Goal: Task Accomplishment & Management: Manage account settings

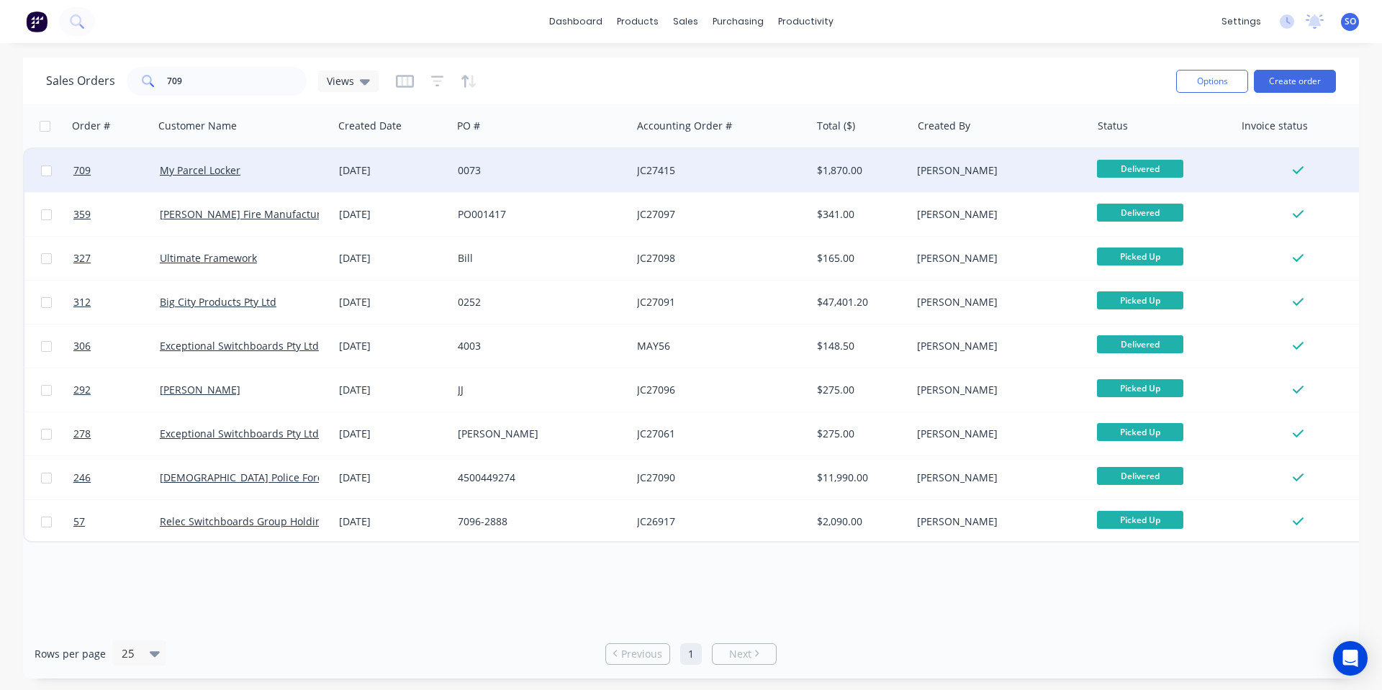
click at [219, 181] on div "My Parcel Locker" at bounding box center [243, 170] width 179 height 43
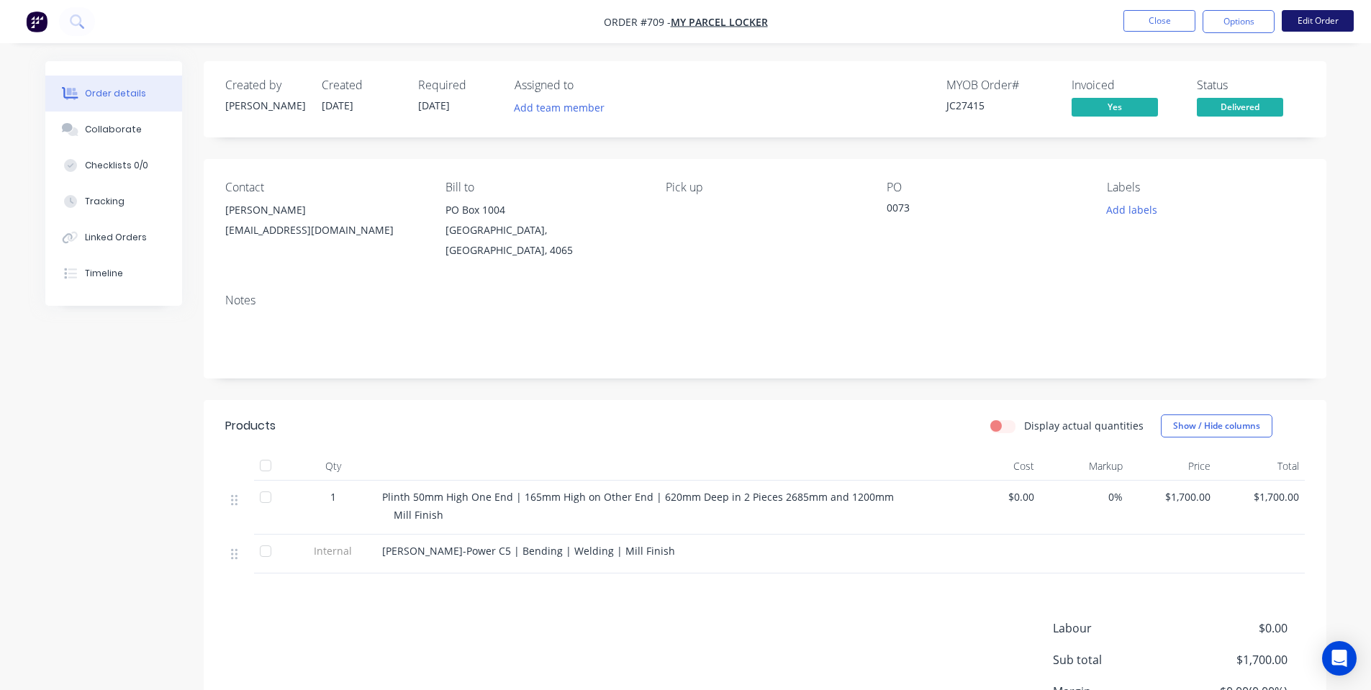
click at [1296, 18] on button "Edit Order" at bounding box center [1318, 21] width 72 height 22
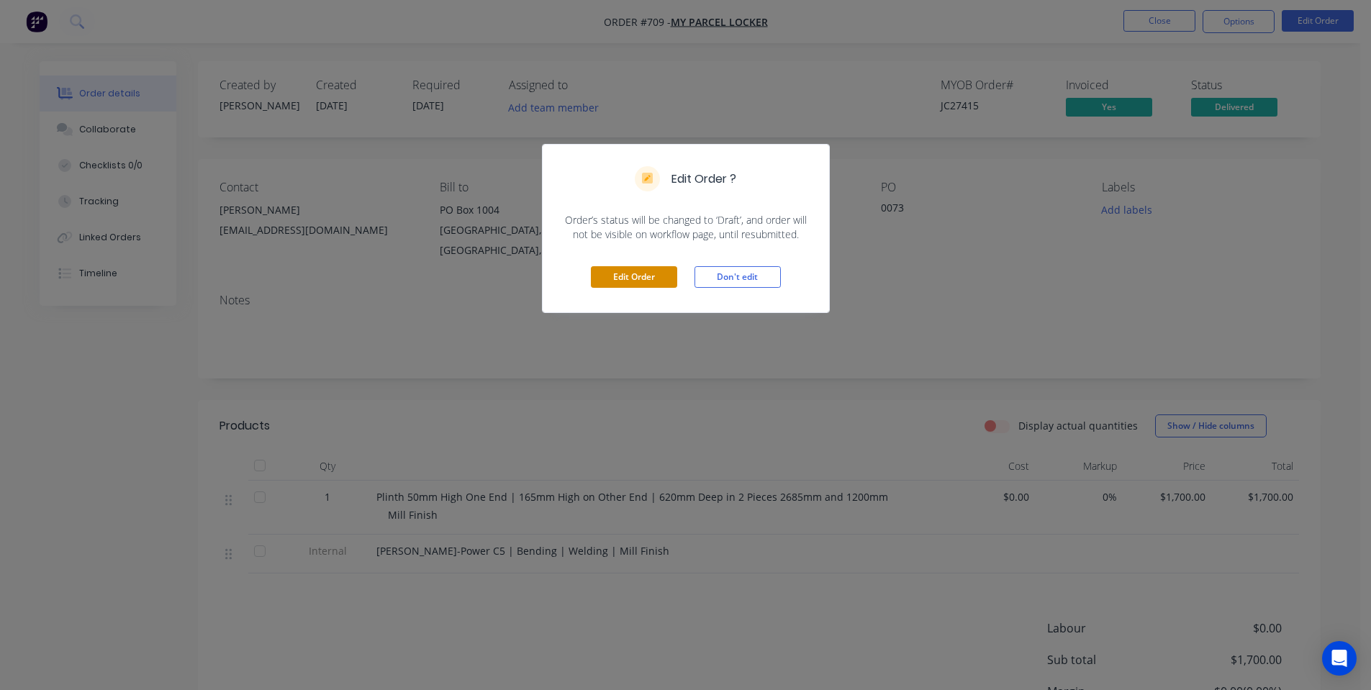
click at [655, 283] on button "Edit Order" at bounding box center [634, 277] width 86 height 22
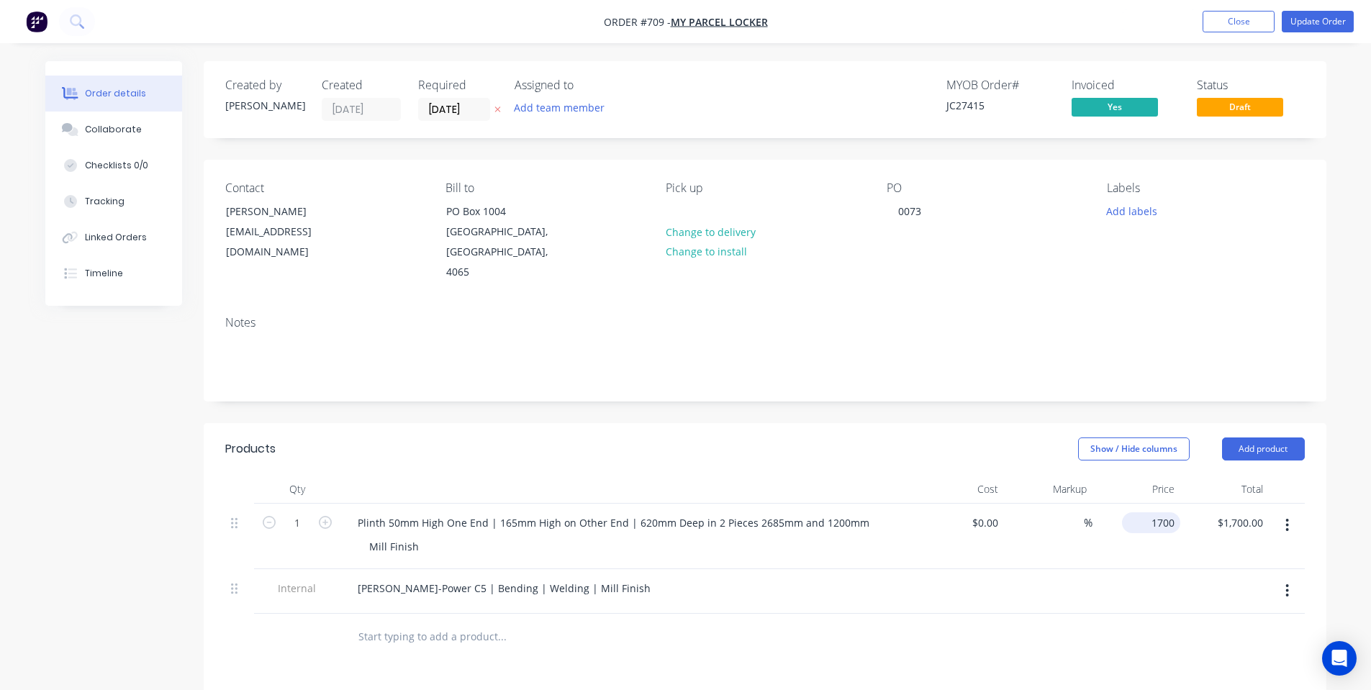
click at [1150, 512] on div "1700 $1,700.00" at bounding box center [1154, 522] width 53 height 21
type input "$1,500.00"
click at [1089, 271] on div "Contact [PERSON_NAME] [EMAIL_ADDRESS][DOMAIN_NAME] [PERSON_NAME] to [STREET_ADD…" at bounding box center [765, 232] width 1123 height 145
click at [1317, 9] on nav "Order #709 - My Parcel Locker Add product Close Update Order" at bounding box center [685, 21] width 1371 height 43
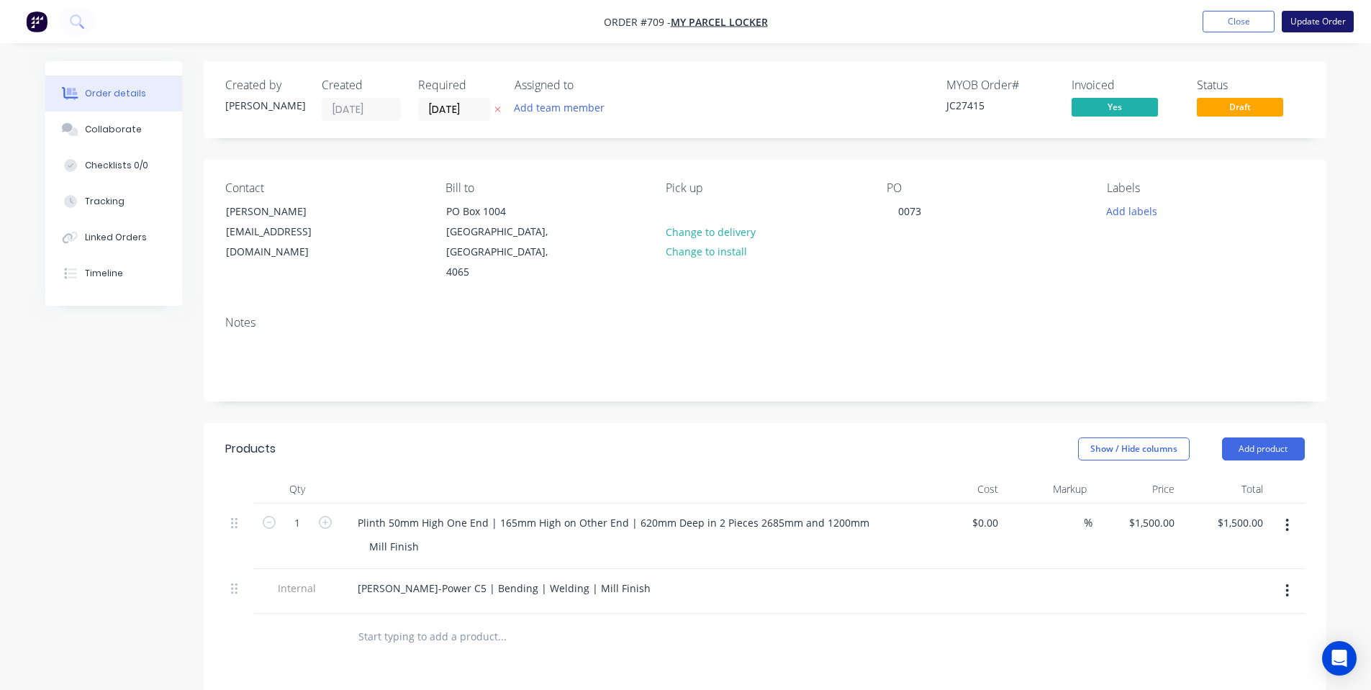
click at [1317, 14] on button "Update Order" at bounding box center [1318, 22] width 72 height 22
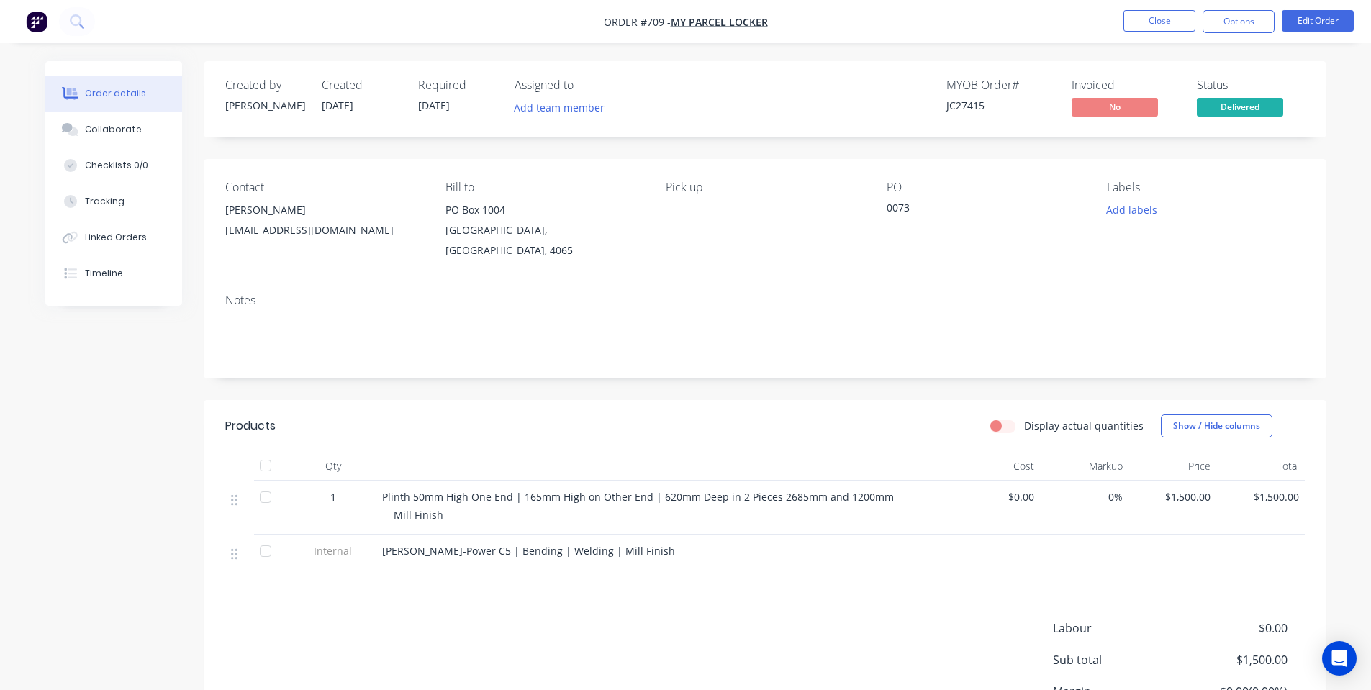
click at [1209, 112] on span "Delivered" at bounding box center [1240, 107] width 86 height 18
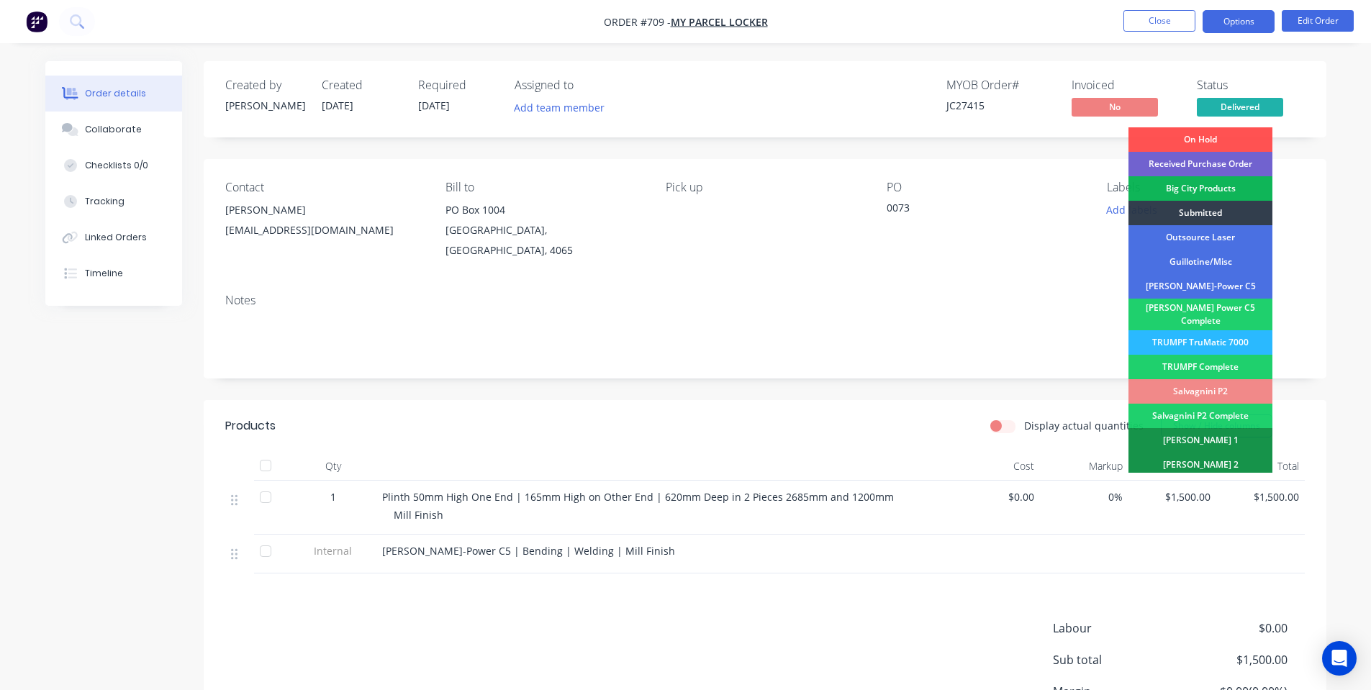
drag, startPoint x: 1227, startPoint y: 46, endPoint x: 1230, endPoint y: 23, distance: 23.3
click at [1227, 47] on div "Order details Collaborate Checklists 0/0 Tracking Linked Orders Timeline Order …" at bounding box center [685, 415] width 1371 height 830
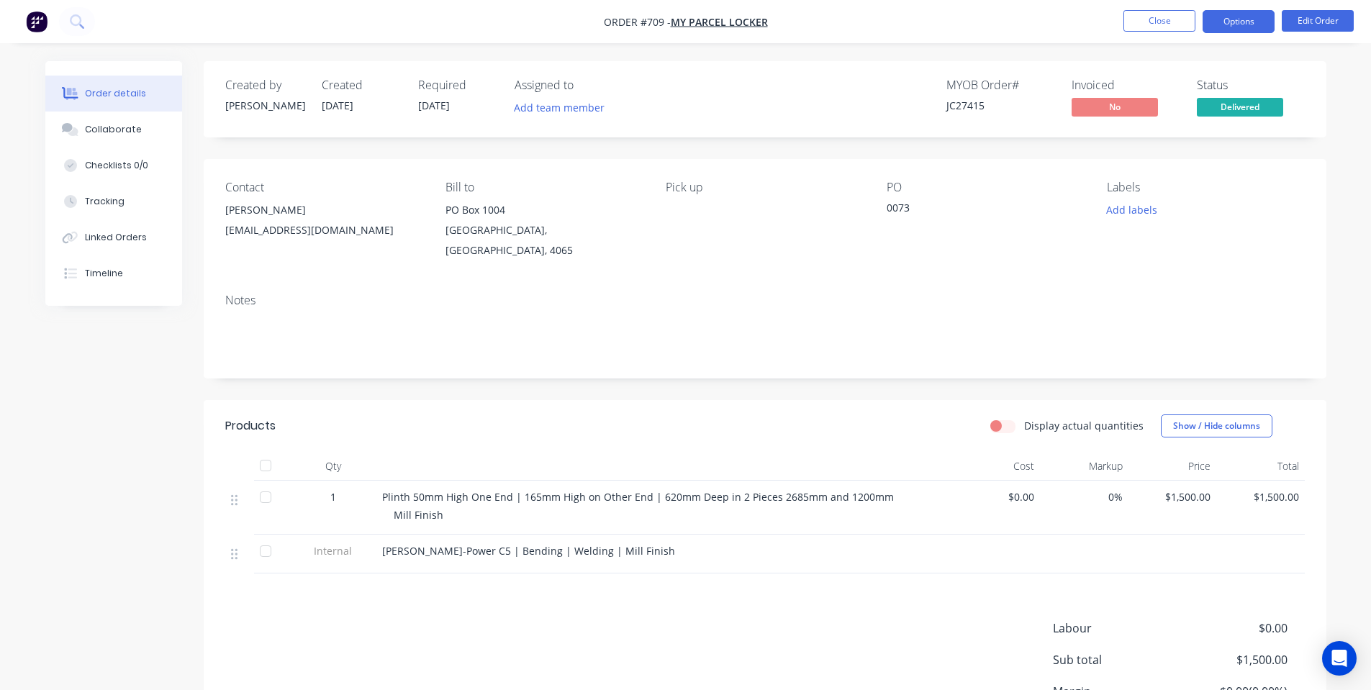
click at [1230, 22] on button "Options" at bounding box center [1239, 21] width 72 height 23
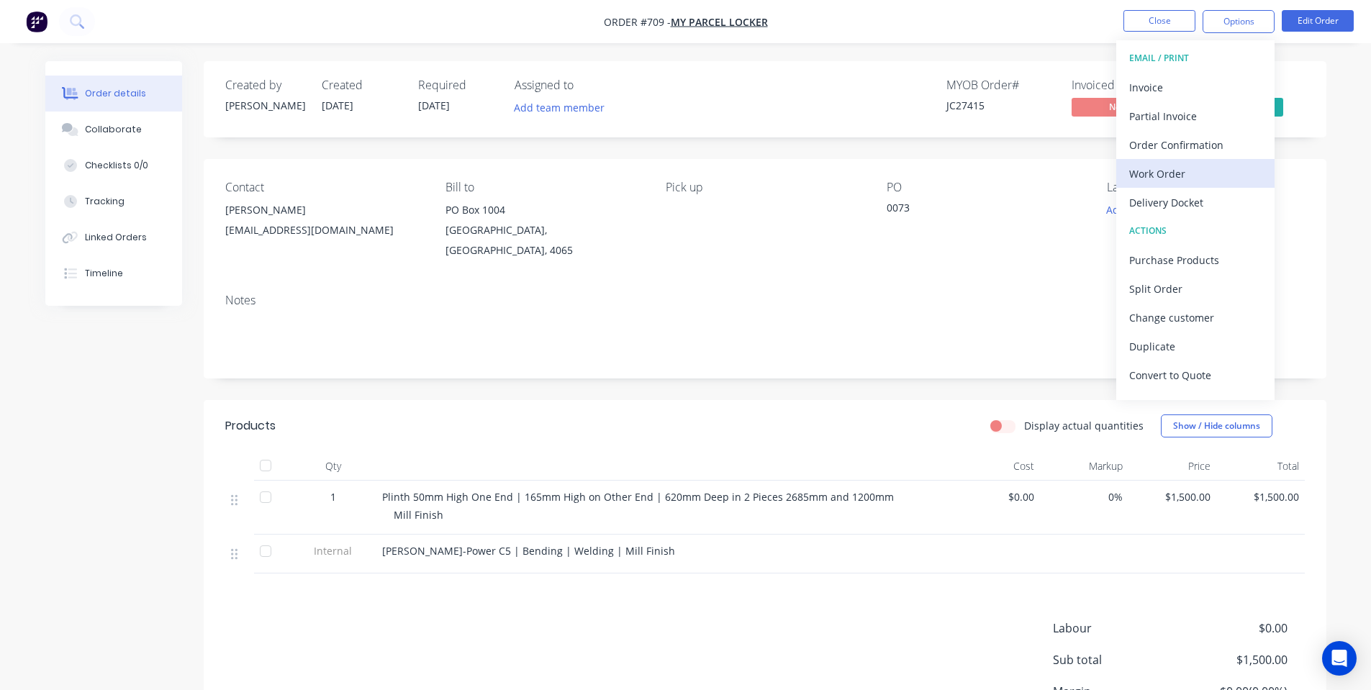
click at [1211, 168] on div "Work Order" at bounding box center [1195, 173] width 132 height 21
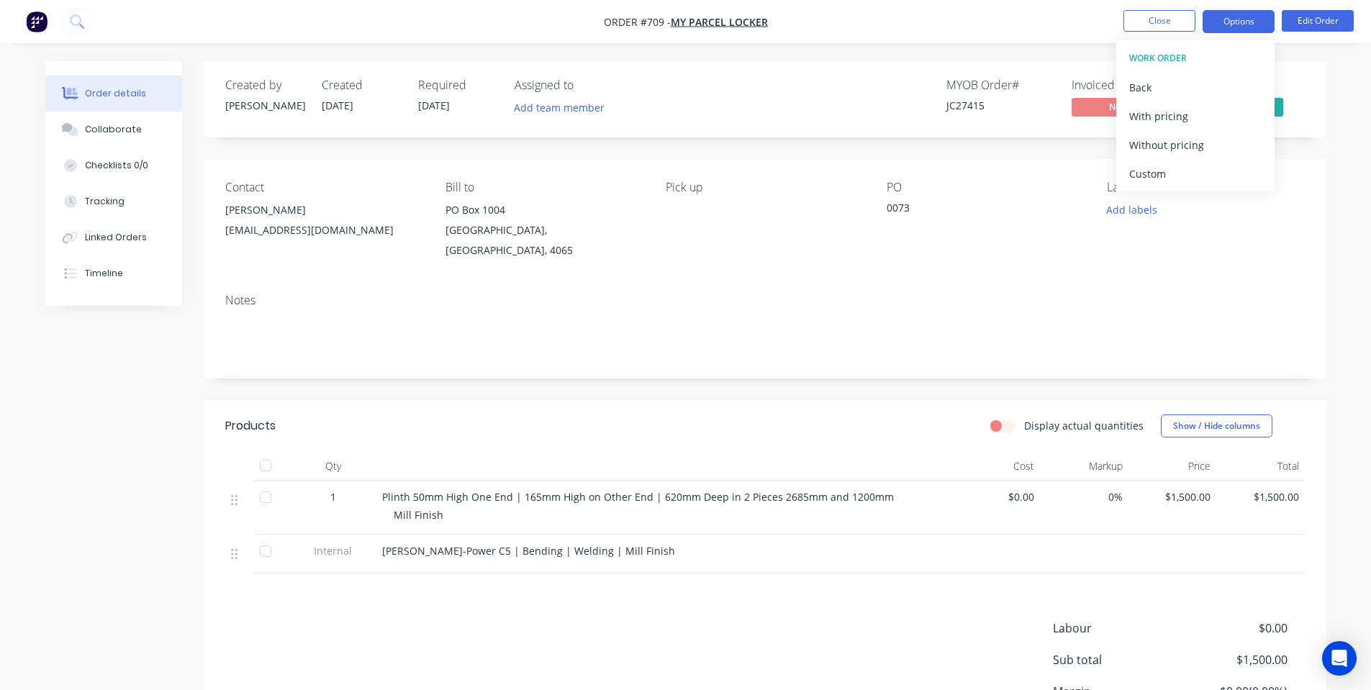
click at [1216, 22] on button "Options" at bounding box center [1239, 21] width 72 height 23
click at [1219, 23] on button "Options" at bounding box center [1239, 21] width 72 height 23
click at [1189, 119] on div "With pricing" at bounding box center [1195, 116] width 132 height 21
click at [1086, 35] on nav "Order #709 - My Parcel Locker Close Options EMAIL / PRINT Invoice Partial Invoi…" at bounding box center [685, 21] width 1371 height 43
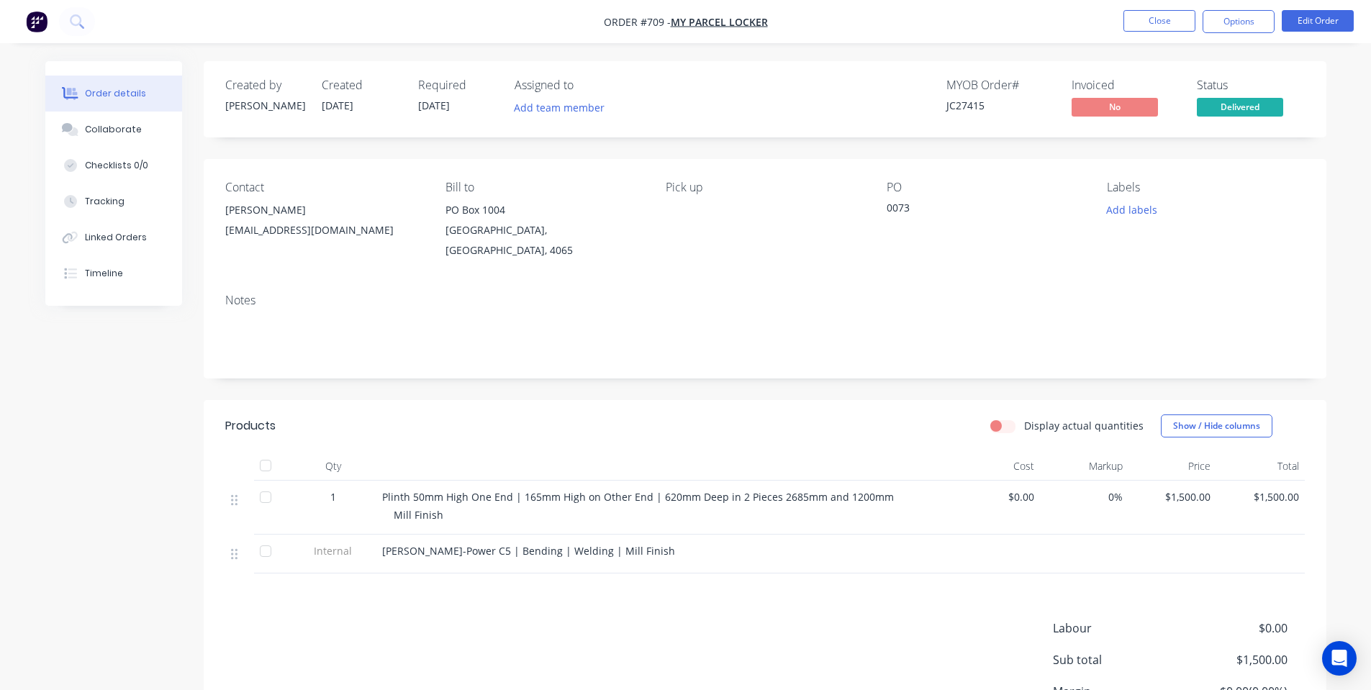
drag, startPoint x: 1218, startPoint y: 20, endPoint x: 1216, endPoint y: 35, distance: 14.5
click at [1219, 20] on button "Options" at bounding box center [1239, 21] width 72 height 23
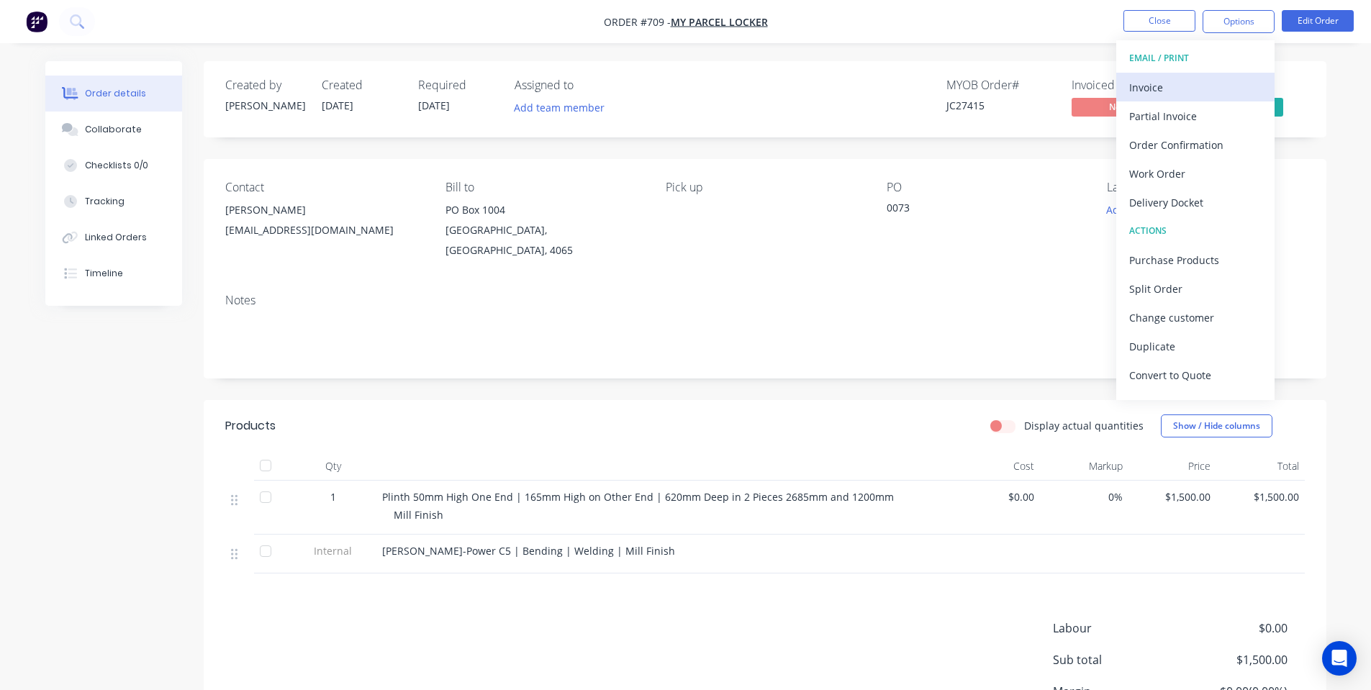
click at [1197, 82] on div "Invoice" at bounding box center [1195, 87] width 132 height 21
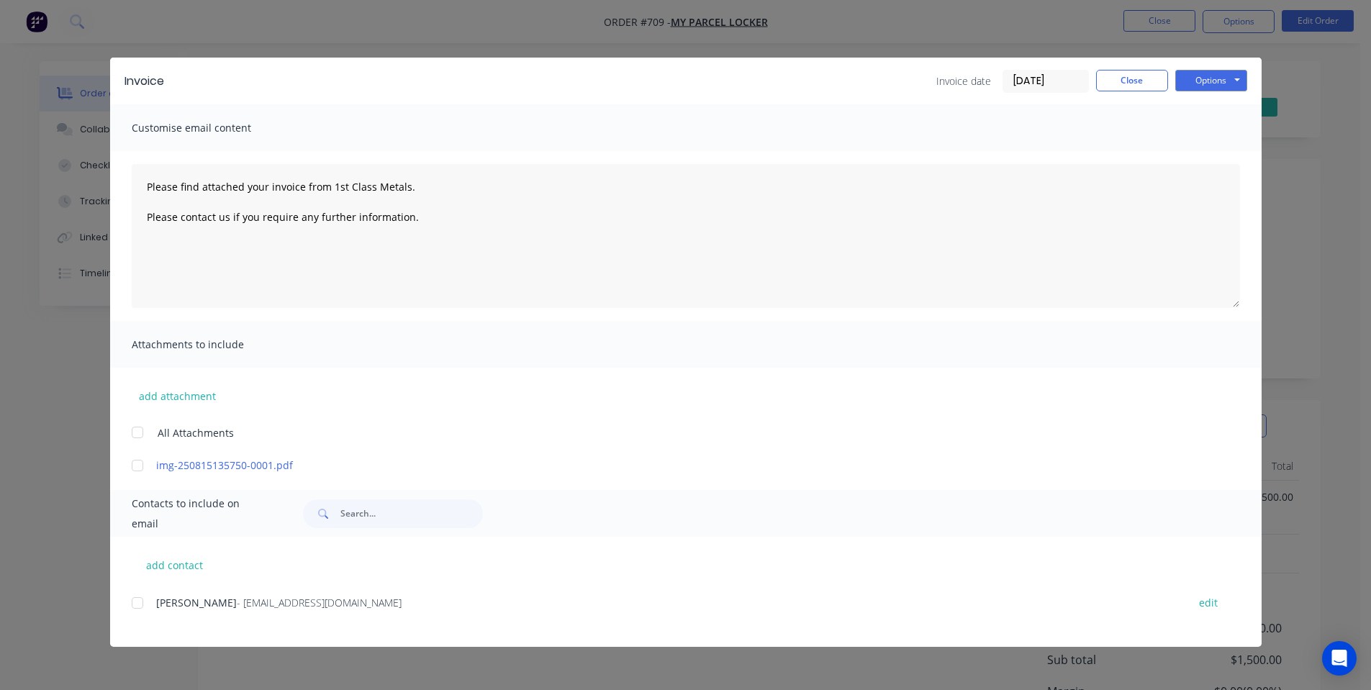
click at [142, 610] on div at bounding box center [137, 603] width 29 height 29
click at [1203, 81] on button "Options" at bounding box center [1211, 81] width 72 height 22
click at [1211, 146] on button "Email" at bounding box center [1221, 154] width 92 height 24
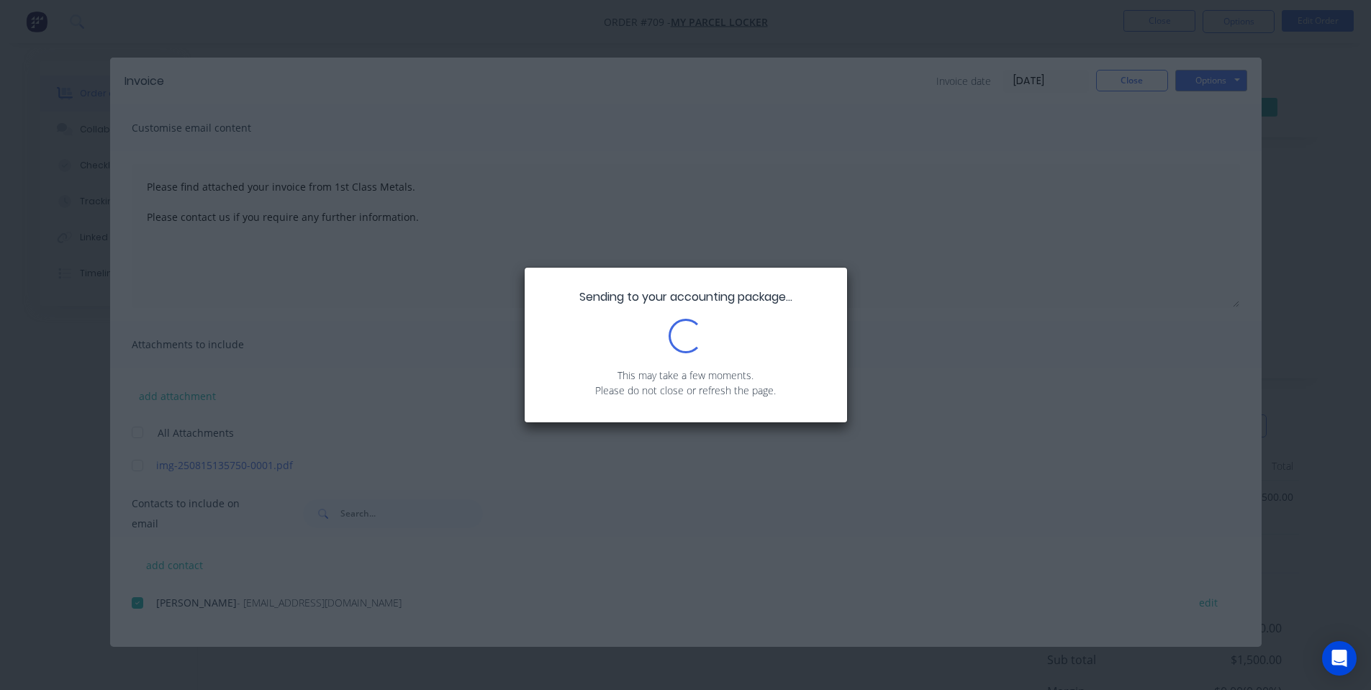
type textarea "Please find attached your invoice from 1st Class Metals. Please contact us if y…"
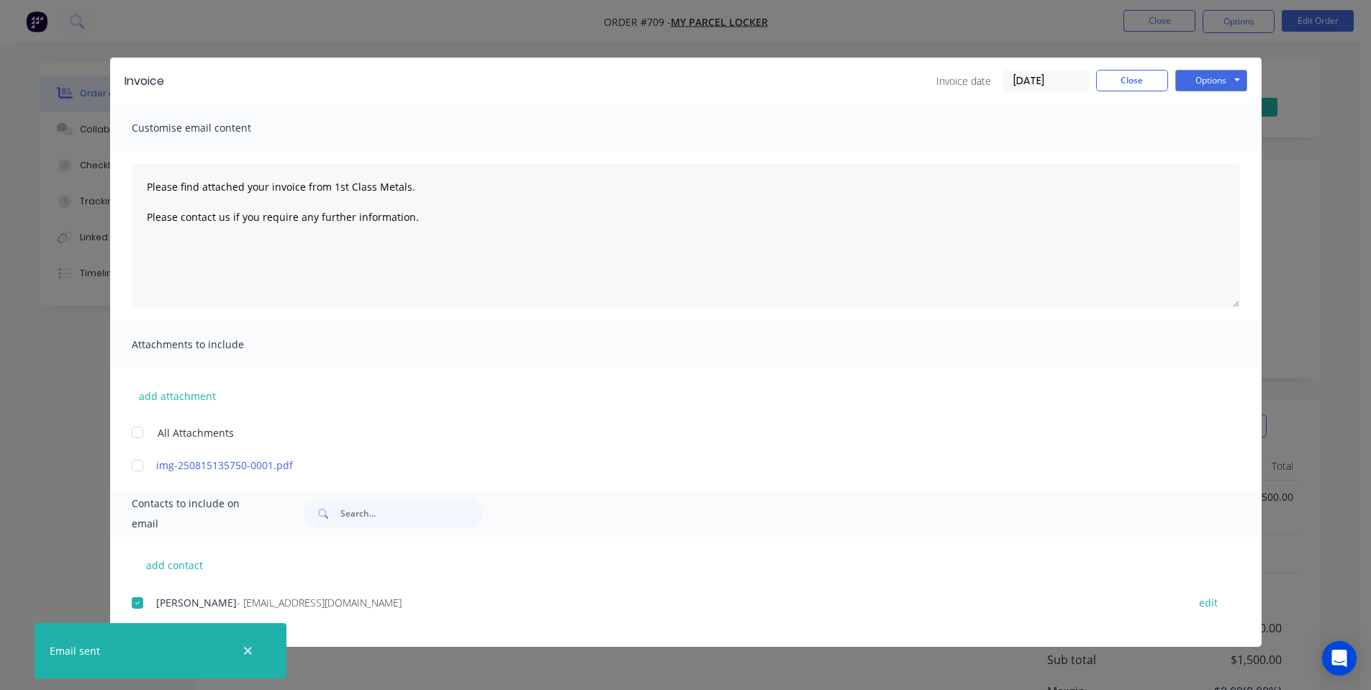
click at [1137, 68] on div "Invoice Invoice date [DATE] Close Options Preview Print Email" at bounding box center [686, 81] width 1152 height 47
click at [1137, 77] on button "Close" at bounding box center [1132, 81] width 72 height 22
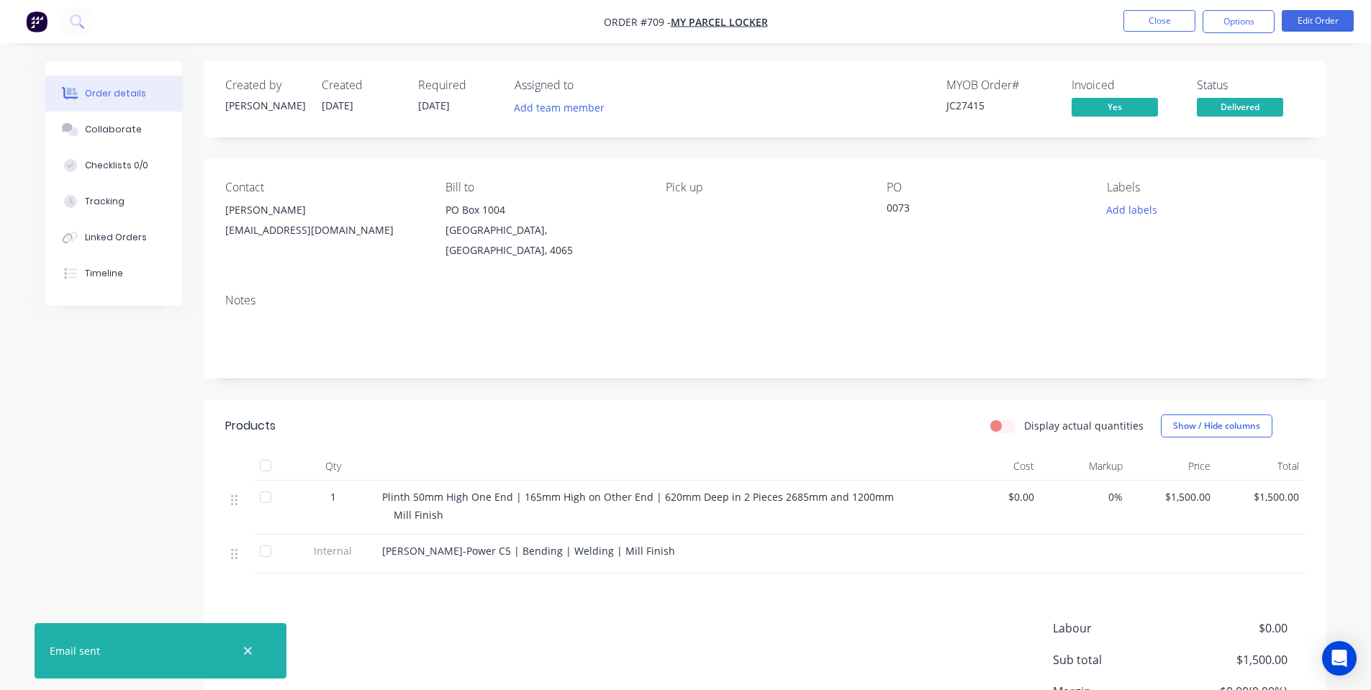
drag, startPoint x: 540, startPoint y: 608, endPoint x: 417, endPoint y: 685, distance: 144.2
click at [530, 622] on div "Labour $0.00 Sub total $1,500.00 Margin $0.00 ( 0.00 %) Tax $150.00 Total $1,65…" at bounding box center [765, 703] width 1080 height 167
click at [1164, 27] on button "Close" at bounding box center [1160, 21] width 72 height 22
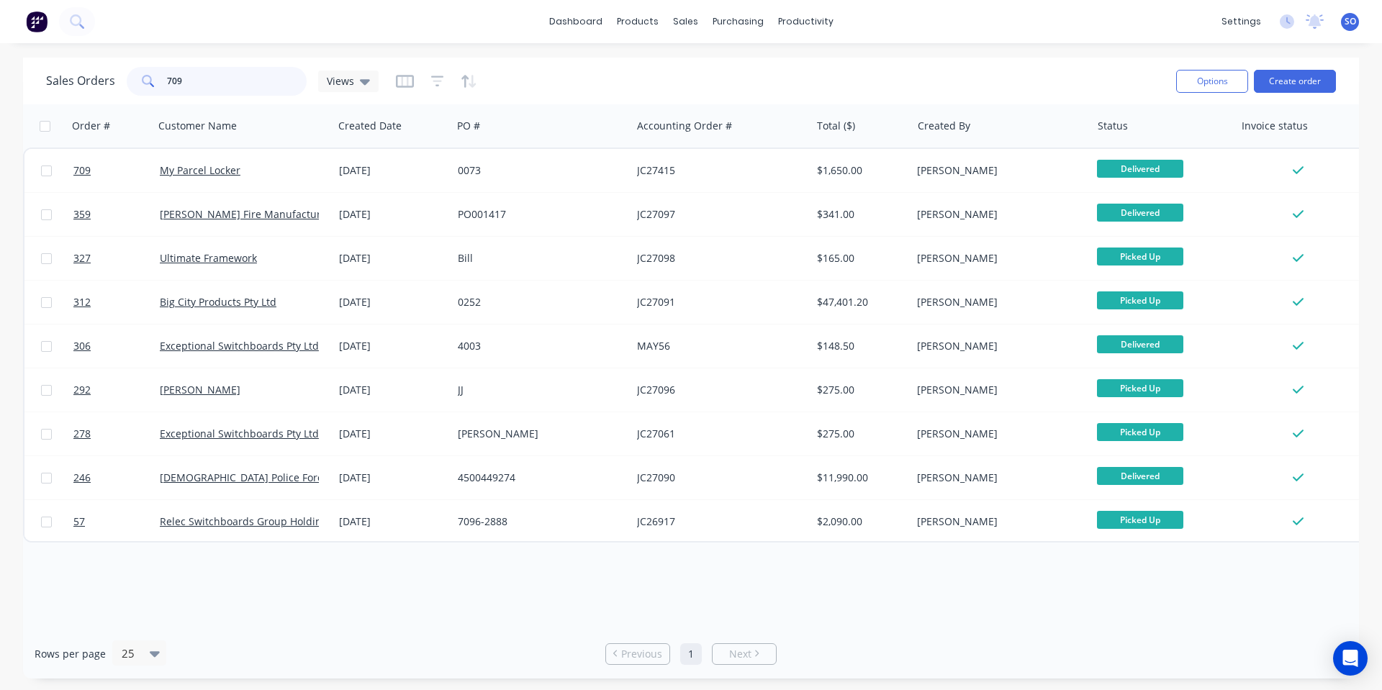
drag, startPoint x: 166, startPoint y: 85, endPoint x: 4, endPoint y: 96, distance: 161.6
click at [3, 96] on div "Sales Orders 709 Views Options Create order Order # Customer Name Created Date …" at bounding box center [691, 368] width 1382 height 621
type input "619"
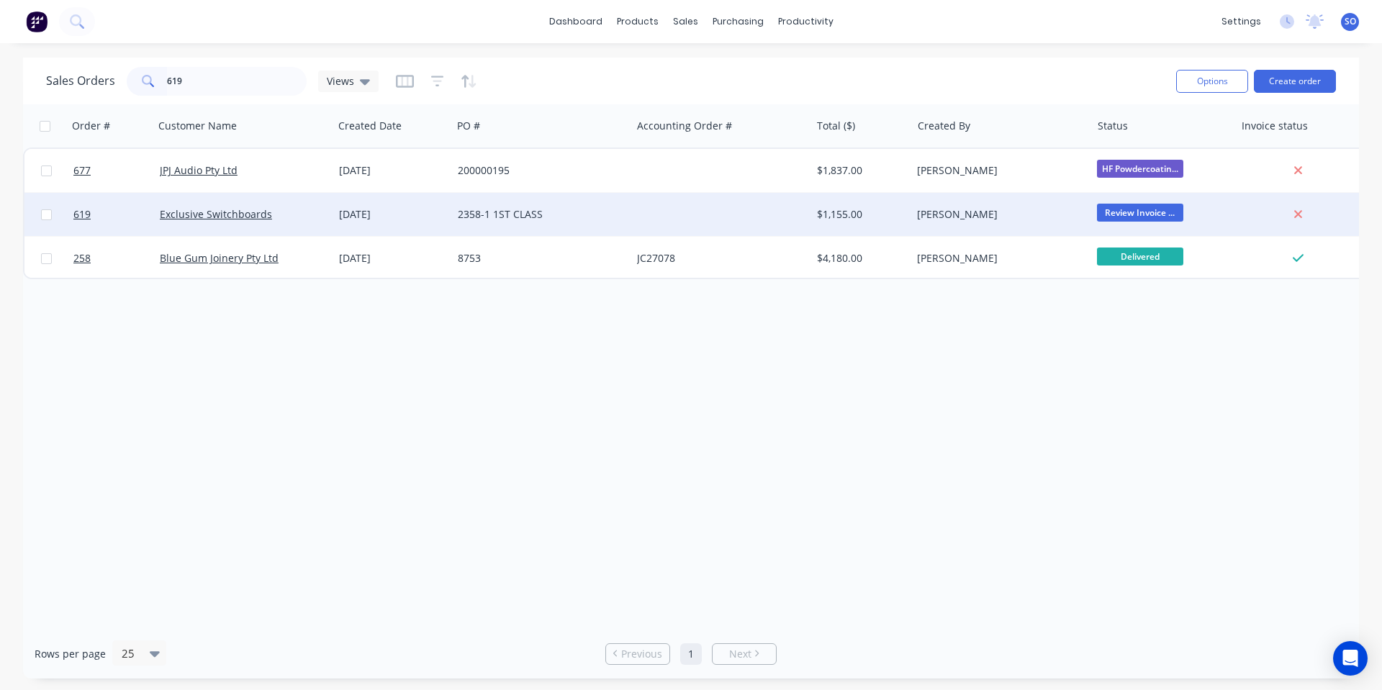
click at [556, 221] on div "2358-1 1ST CLASS" at bounding box center [538, 214] width 160 height 14
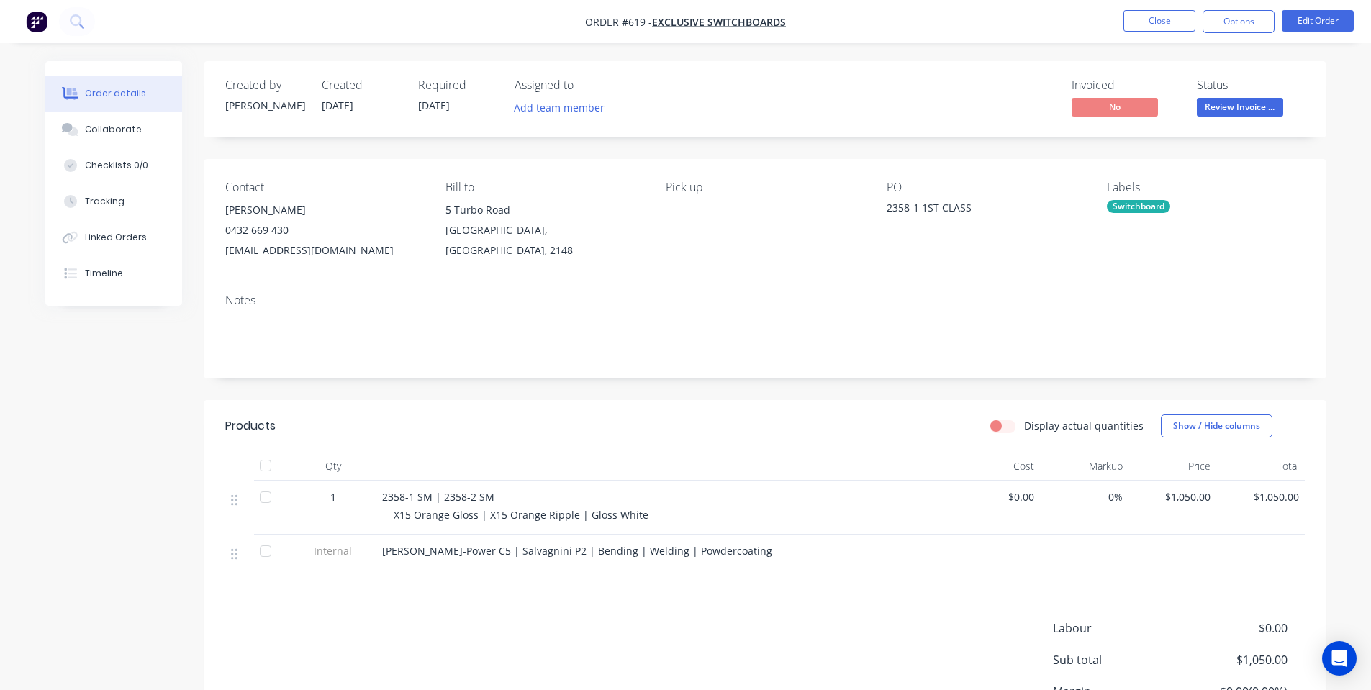
click at [881, 405] on header "Products Display actual quantities Show / Hide columns" at bounding box center [765, 426] width 1123 height 52
click at [1198, 505] on div "$1,050.00" at bounding box center [1173, 508] width 89 height 54
click at [1196, 499] on span "$1,050.00" at bounding box center [1172, 496] width 77 height 15
click at [1334, 24] on button "Edit Order" at bounding box center [1318, 21] width 72 height 22
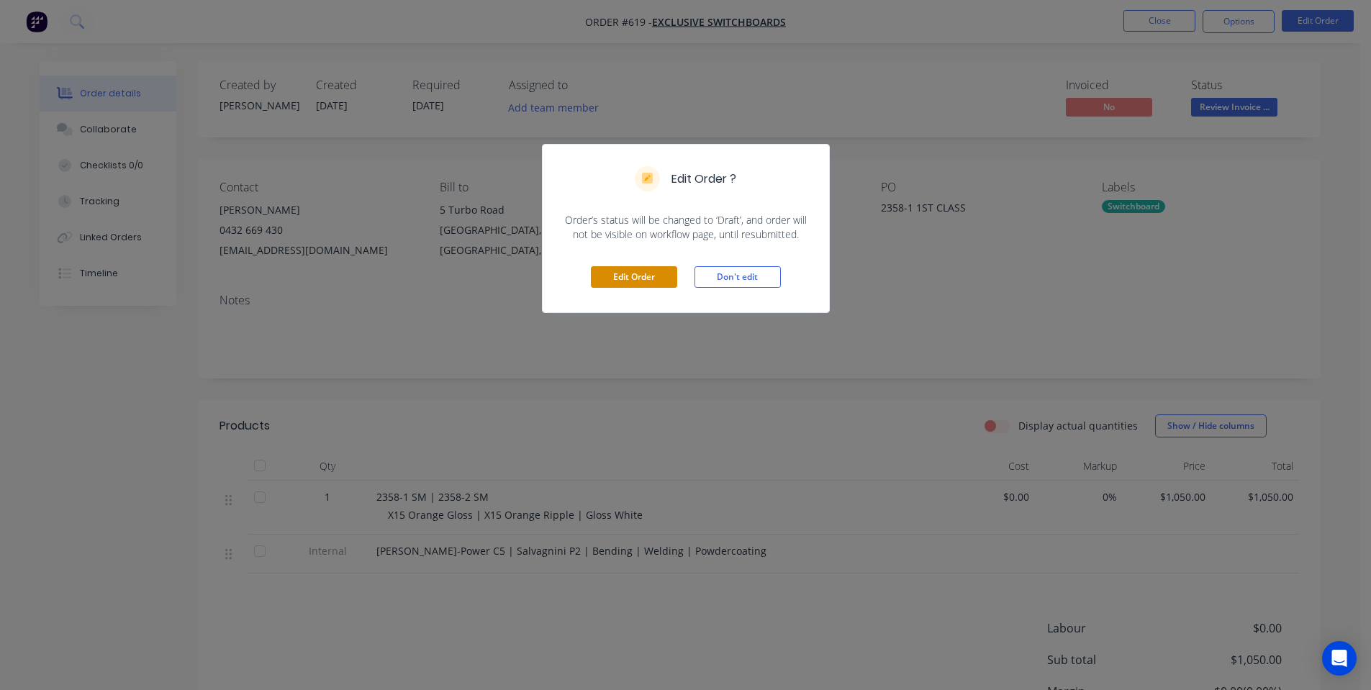
click at [628, 272] on button "Edit Order" at bounding box center [634, 277] width 86 height 22
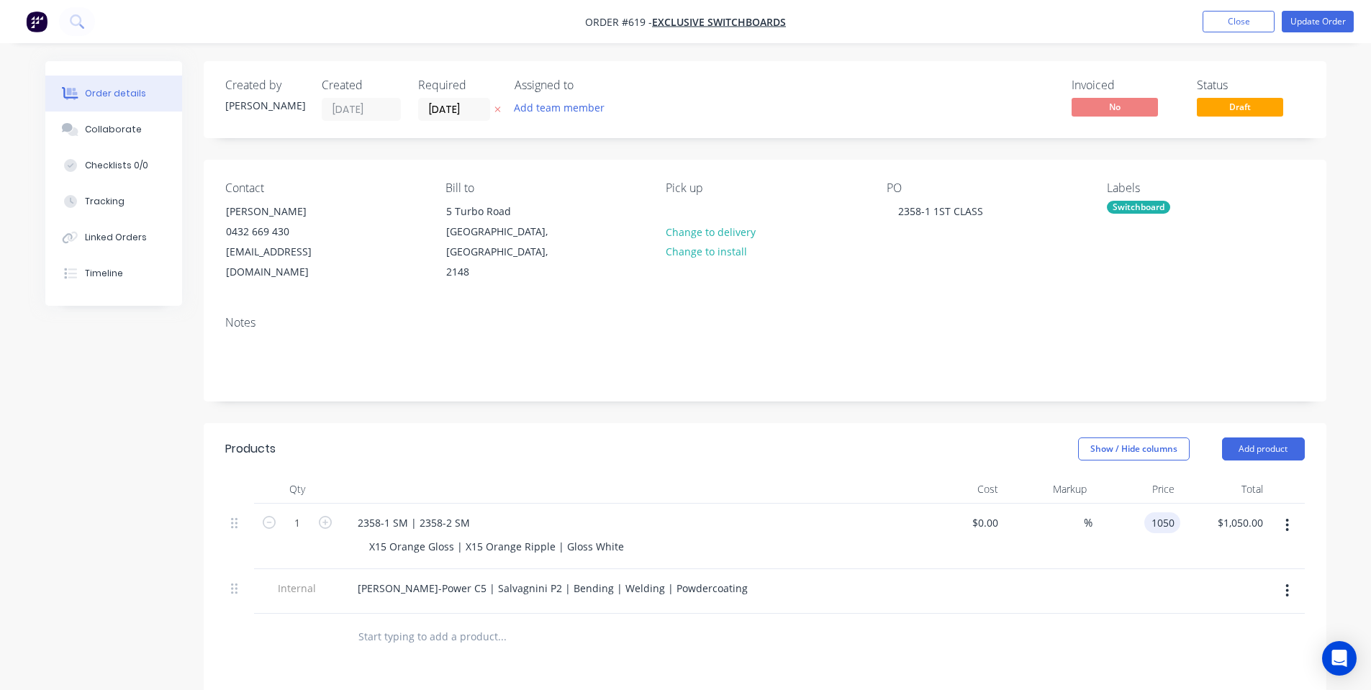
click at [1152, 512] on input "1050" at bounding box center [1165, 522] width 30 height 21
click at [1157, 512] on input "1050" at bounding box center [1165, 522] width 30 height 21
click at [1167, 527] on div "$1,050.00 1050" at bounding box center [1137, 536] width 89 height 65
click at [1145, 512] on div "1050 1050" at bounding box center [1162, 522] width 36 height 21
click at [1165, 512] on input "1050" at bounding box center [1165, 522] width 30 height 21
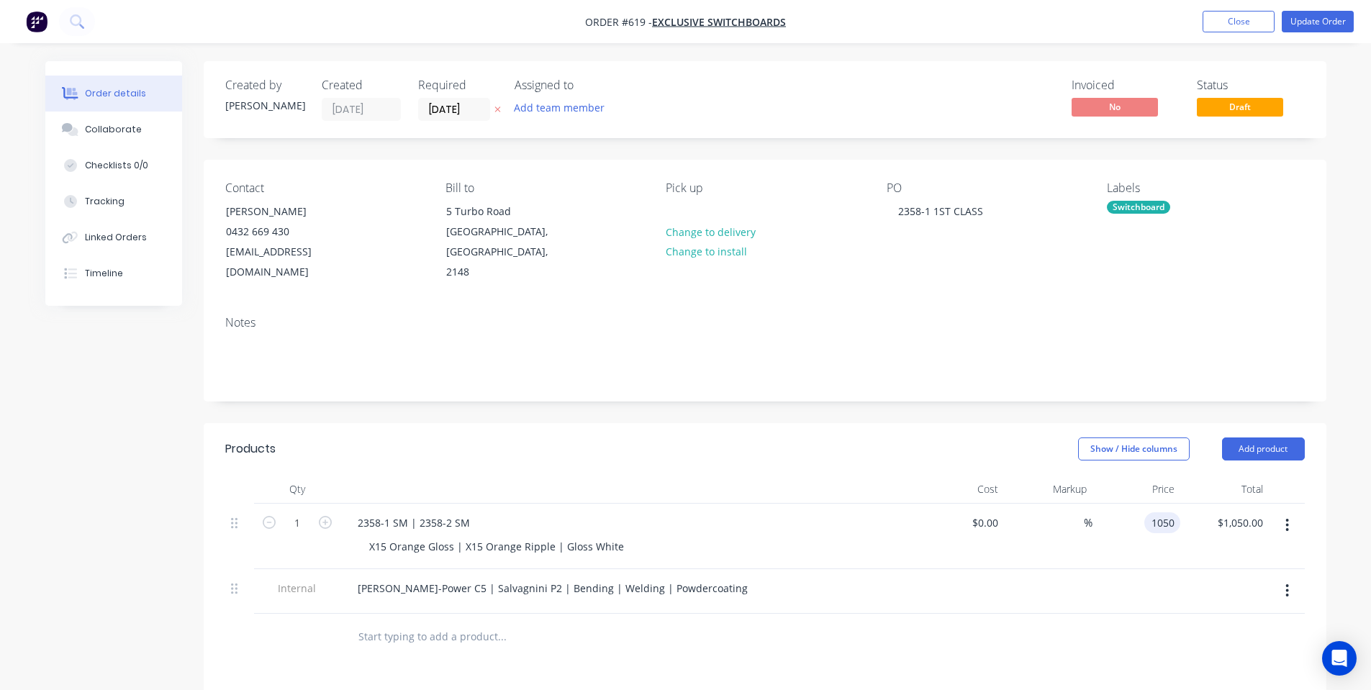
click at [1166, 512] on input "1050" at bounding box center [1165, 522] width 30 height 21
type input "$1,150.00"
click at [1191, 111] on div "Invoiced No Status Draft" at bounding box center [982, 99] width 646 height 42
click at [1321, 28] on button "Update Order" at bounding box center [1318, 22] width 72 height 22
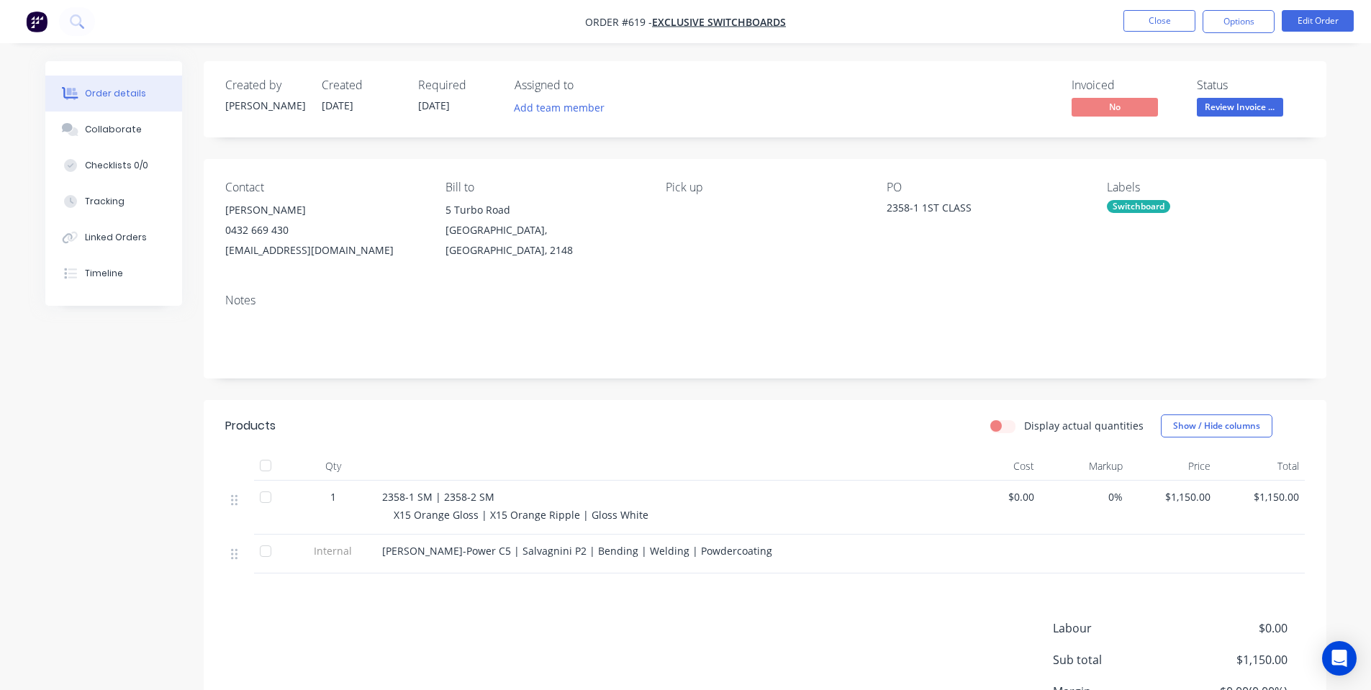
click at [835, 221] on div "Pick up" at bounding box center [764, 221] width 197 height 80
